Goal: Task Accomplishment & Management: Manage account settings

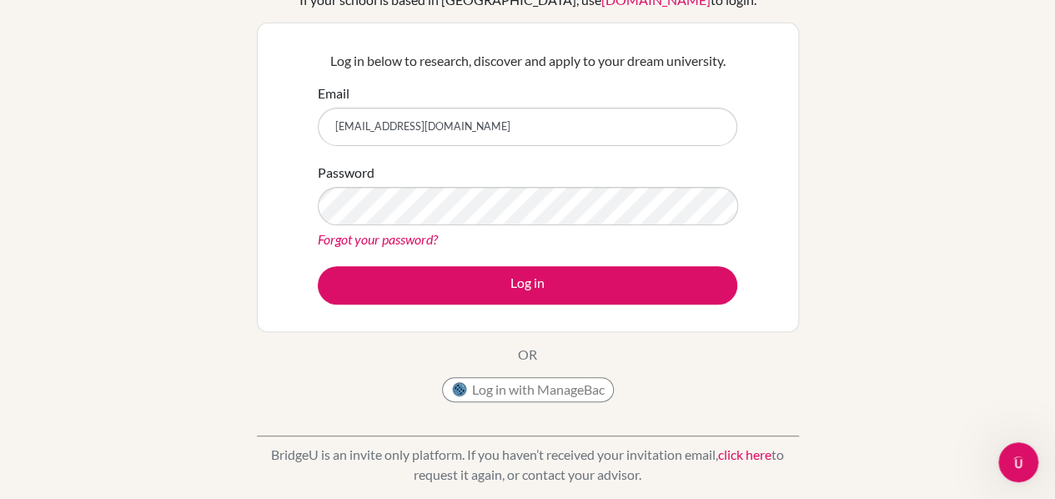
scroll to position [135, 0]
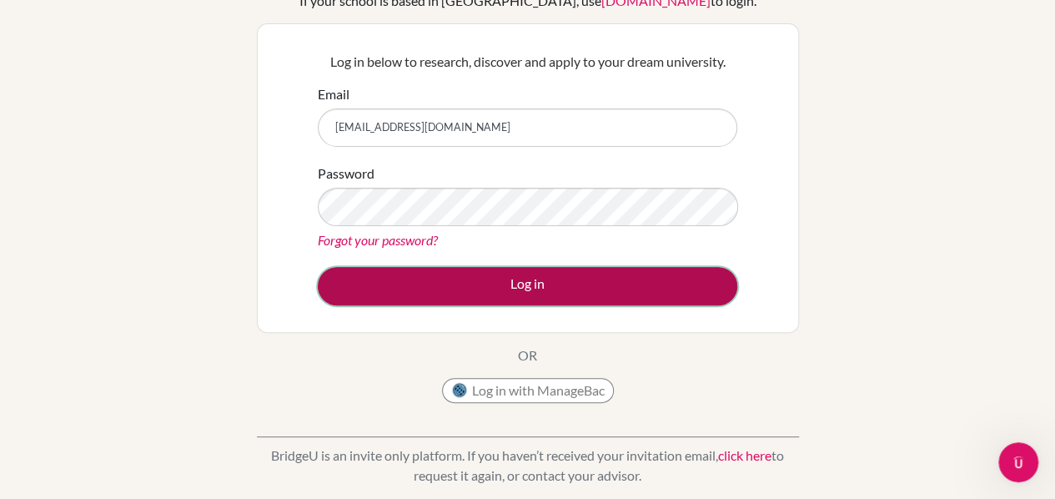
click at [595, 279] on button "Log in" at bounding box center [527, 286] width 419 height 38
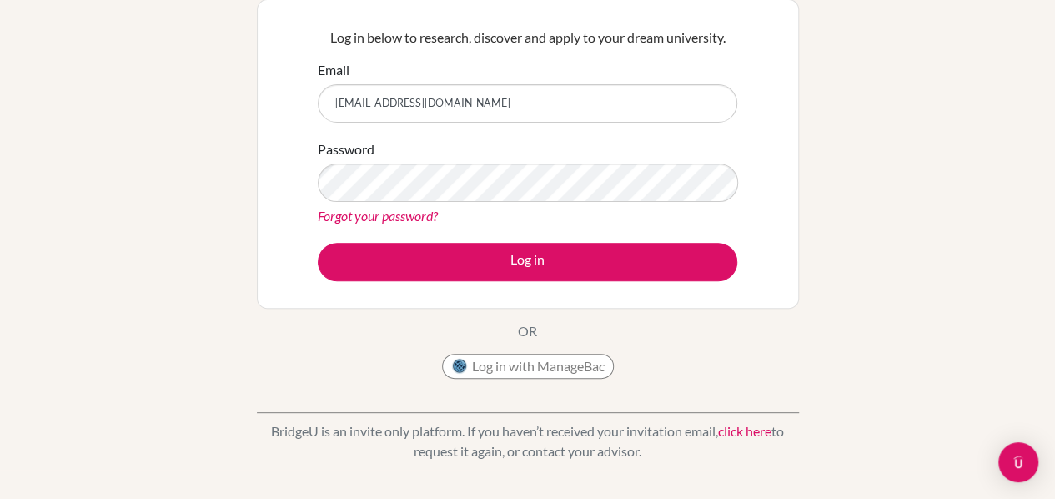
scroll to position [160, 0]
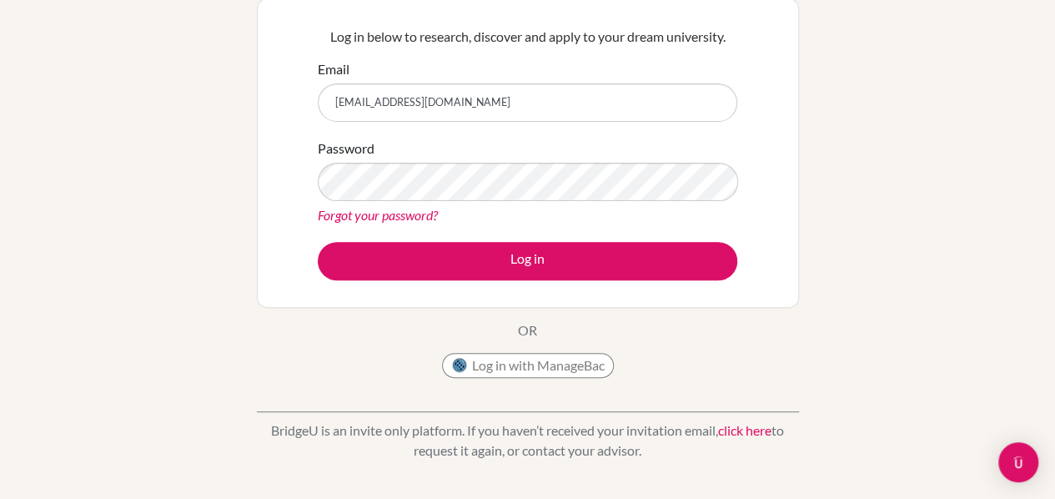
click at [746, 429] on link "click here" at bounding box center [744, 430] width 53 height 16
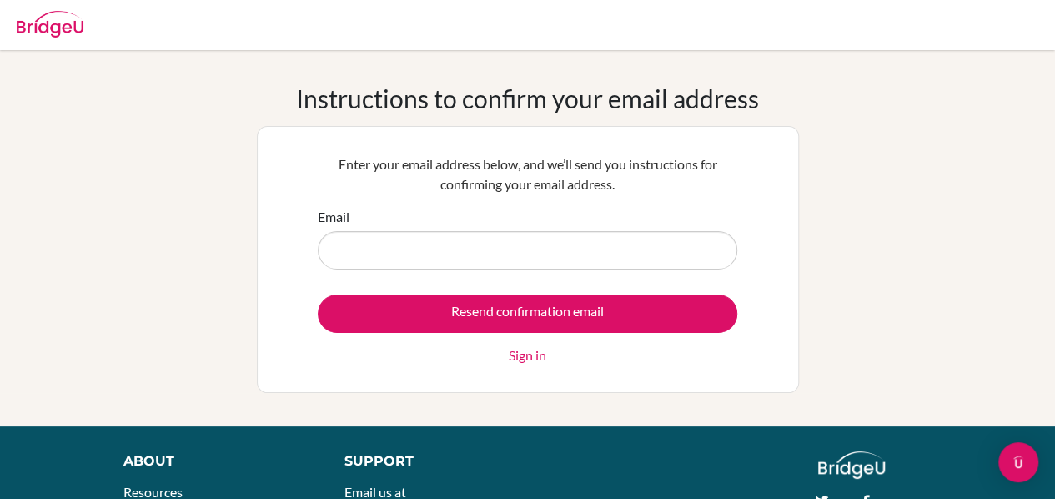
type input "[EMAIL_ADDRESS][DOMAIN_NAME]"
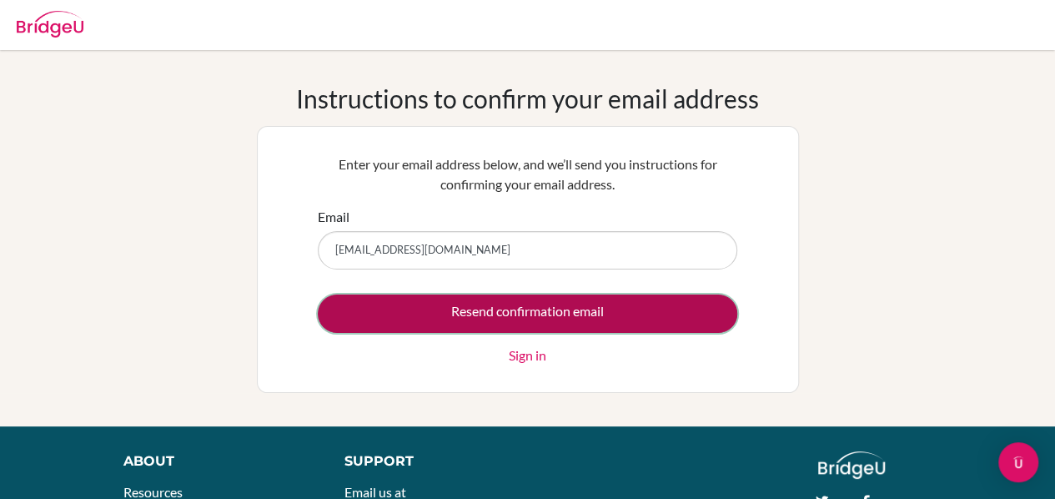
click at [529, 306] on input "Resend confirmation email" at bounding box center [527, 313] width 419 height 38
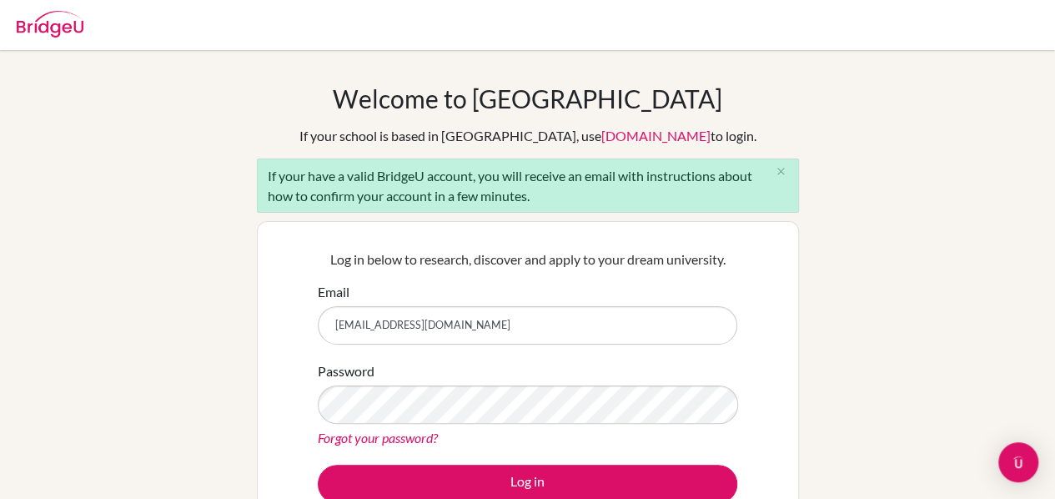
click at [535, 319] on input "[EMAIL_ADDRESS][DOMAIN_NAME]" at bounding box center [527, 325] width 419 height 38
type input "muratchan.avazbekov.09@gmail.com"
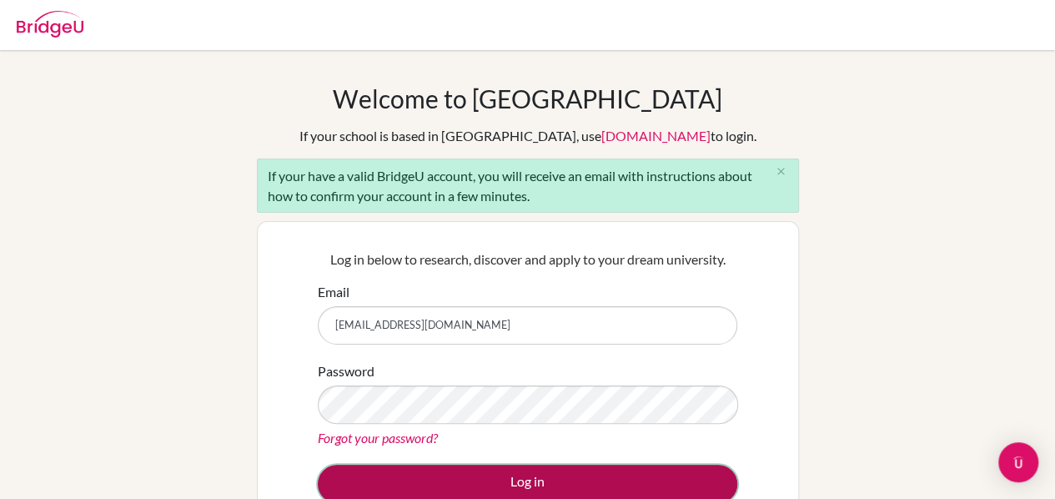
click at [552, 466] on button "Log in" at bounding box center [527, 484] width 419 height 38
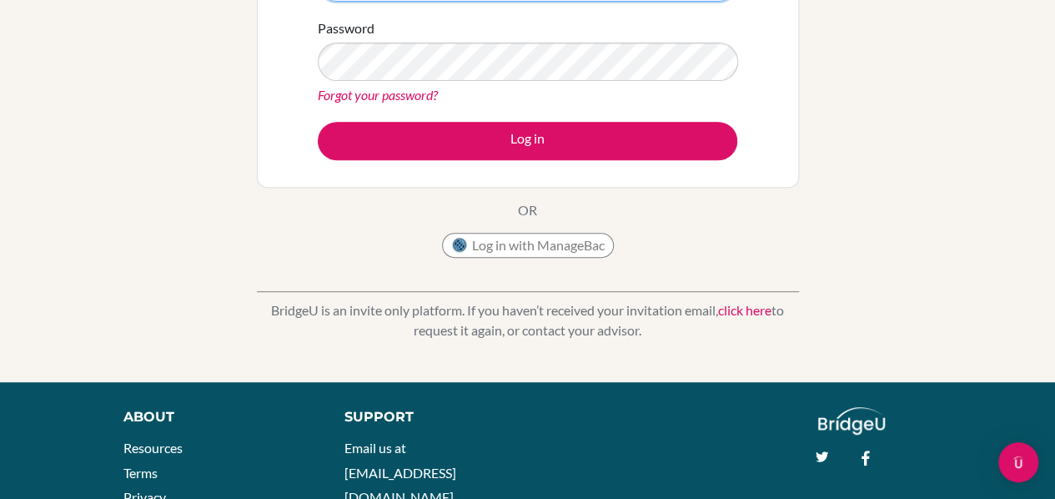
scroll to position [281, 0]
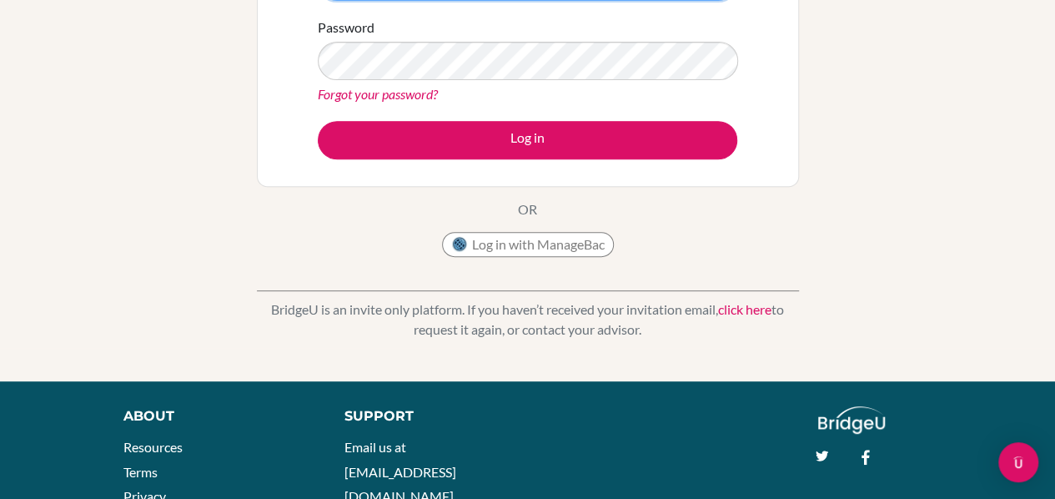
type input "muratchan.avazbekov@sapat.edu.kg"
click at [740, 304] on link "click here" at bounding box center [744, 309] width 53 height 16
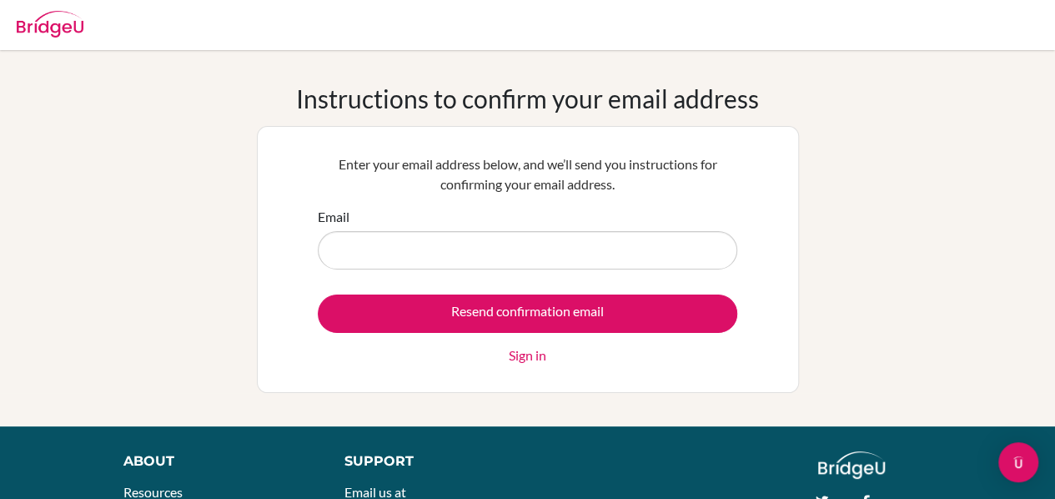
type input "[EMAIL_ADDRESS][DOMAIN_NAME]"
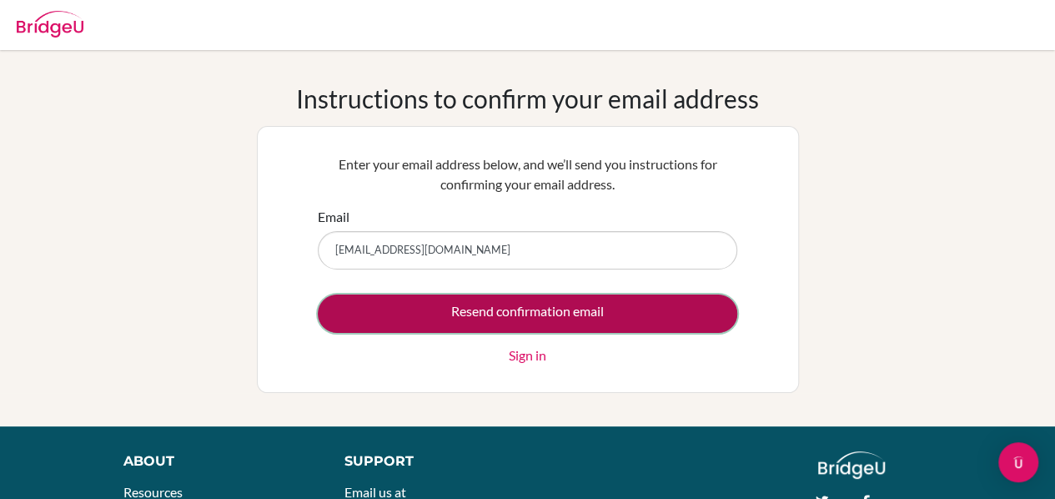
click at [594, 309] on input "Resend confirmation email" at bounding box center [527, 313] width 419 height 38
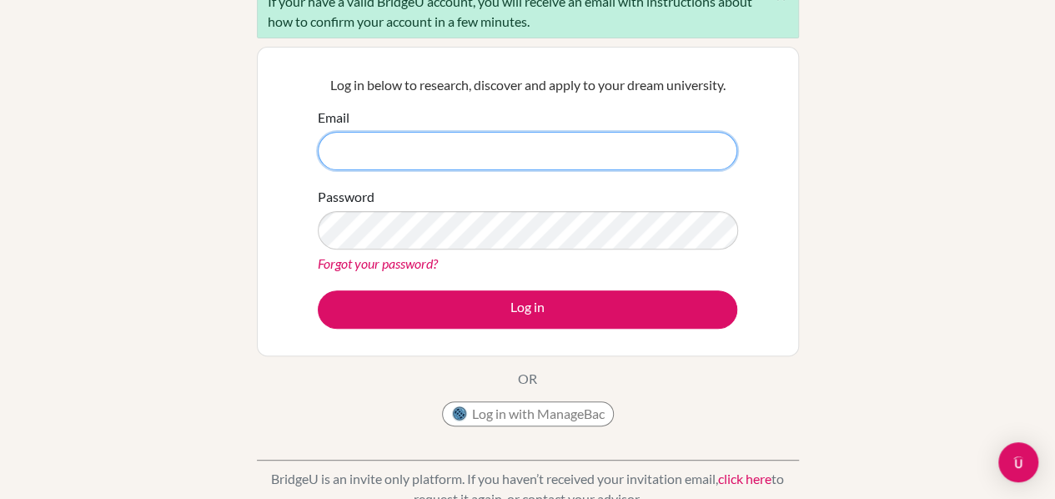
scroll to position [175, 0]
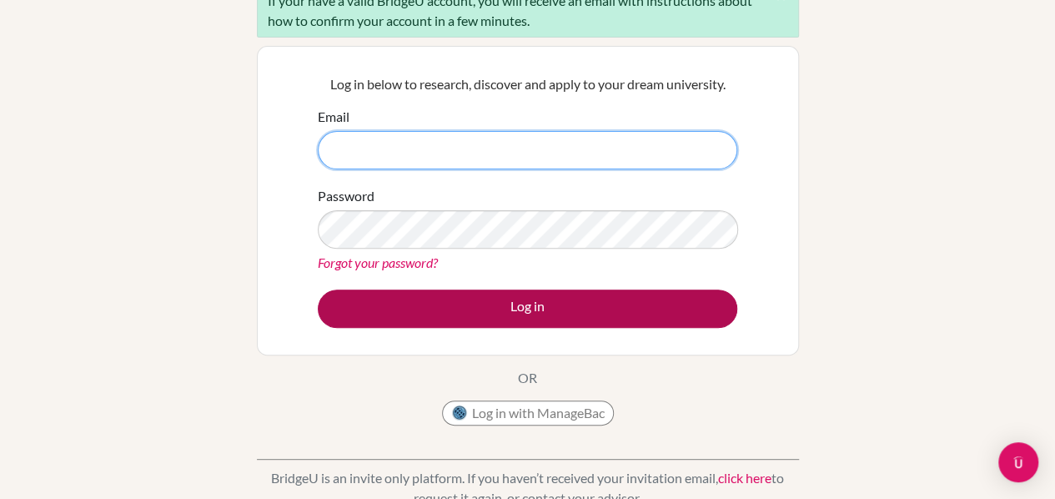
type input "[EMAIL_ADDRESS][DOMAIN_NAME]"
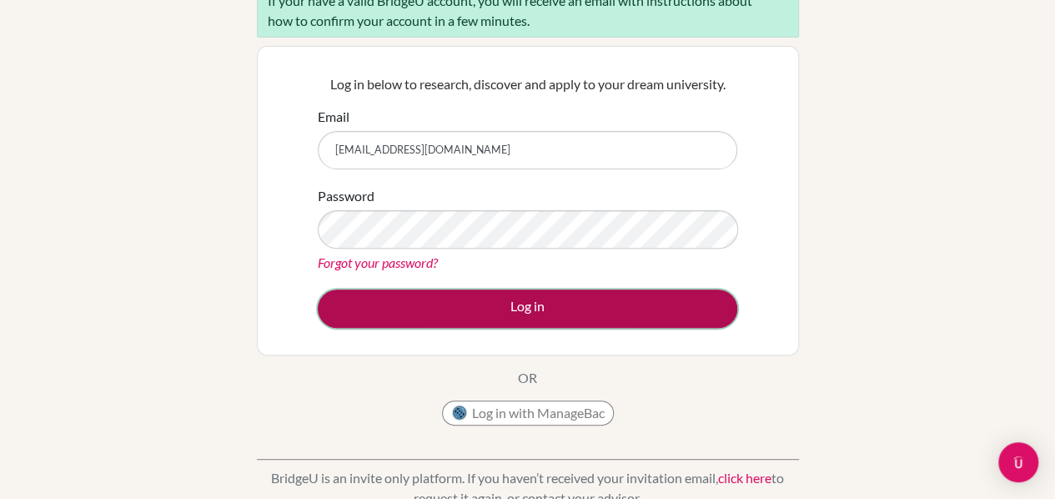
click at [560, 313] on button "Log in" at bounding box center [527, 308] width 419 height 38
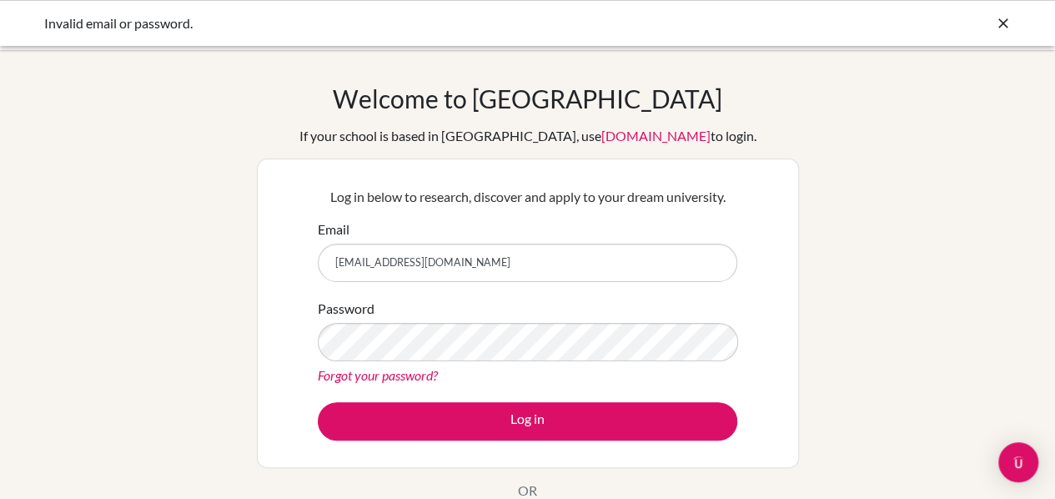
click at [537, 261] on input "[EMAIL_ADDRESS][DOMAIN_NAME]" at bounding box center [527, 263] width 419 height 38
type input "muratchan.avazbekov.09@gmail.com"
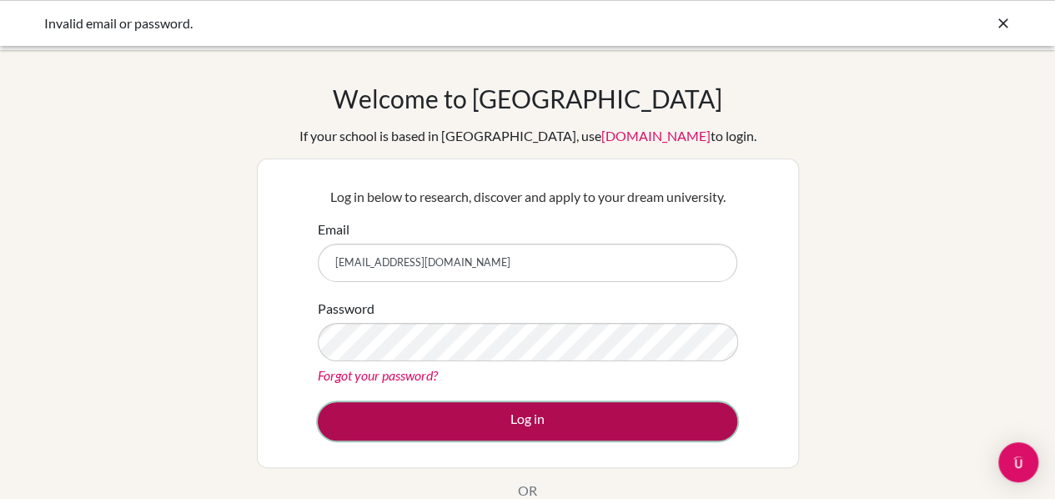
click at [546, 421] on button "Log in" at bounding box center [527, 421] width 419 height 38
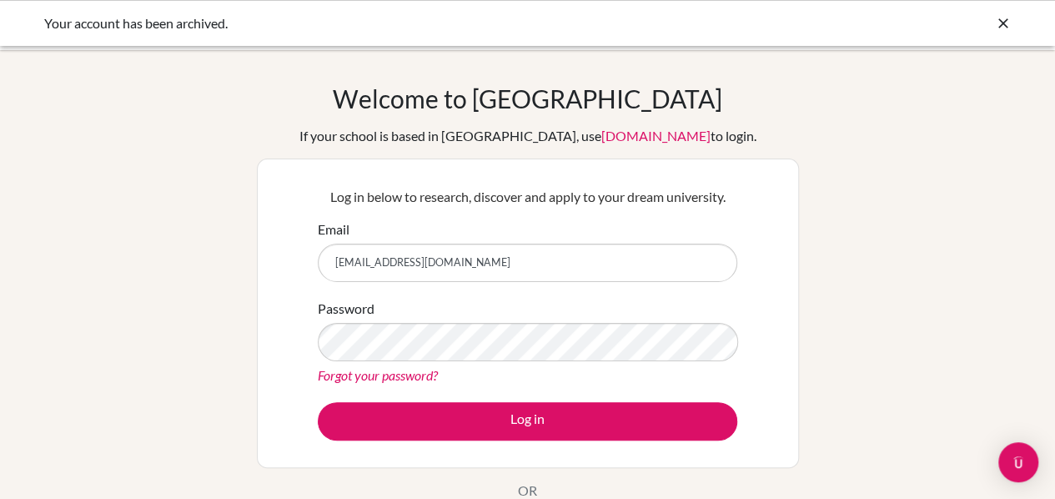
click at [568, 271] on input "[EMAIL_ADDRESS][DOMAIN_NAME]" at bounding box center [527, 263] width 419 height 38
type input "nurtilek.orozaliev@sapat.edu.kg"
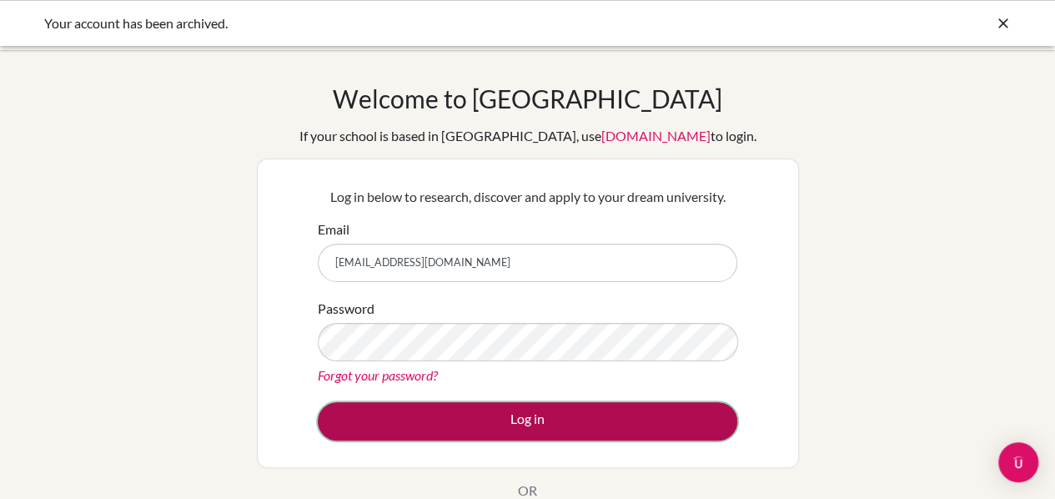
click at [553, 428] on button "Log in" at bounding box center [527, 421] width 419 height 38
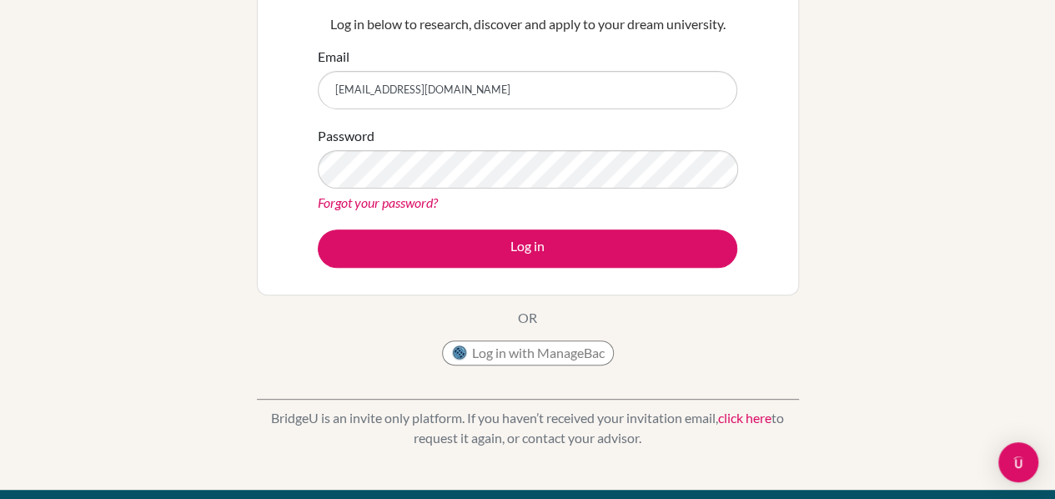
scroll to position [173, 0]
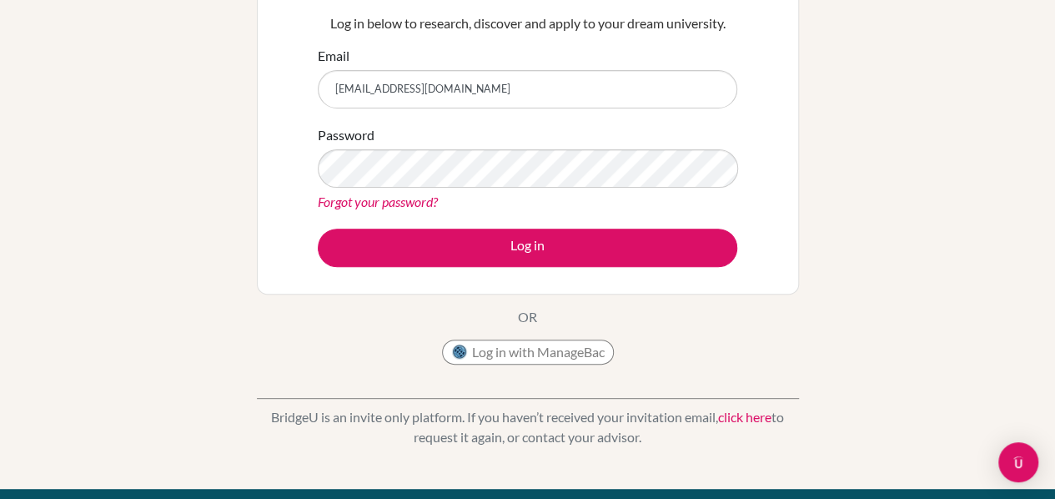
click at [751, 414] on link "click here" at bounding box center [744, 417] width 53 height 16
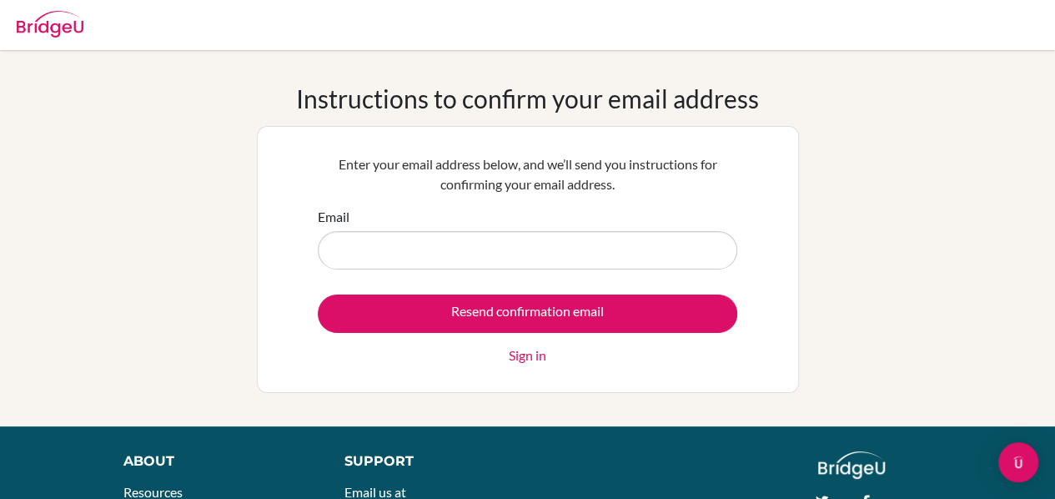
type input "[EMAIL_ADDRESS][DOMAIN_NAME]"
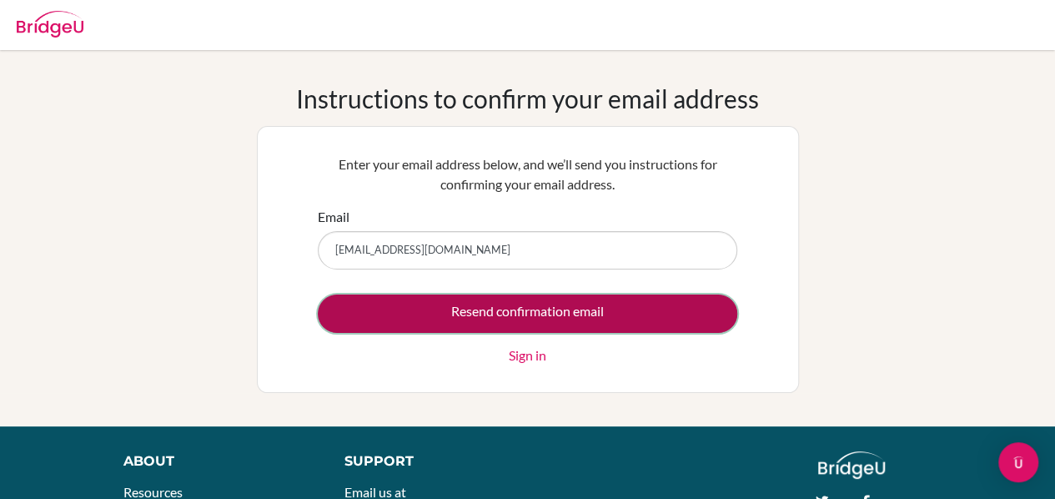
click at [555, 322] on input "Resend confirmation email" at bounding box center [527, 313] width 419 height 38
